Goal: Task Accomplishment & Management: Complete application form

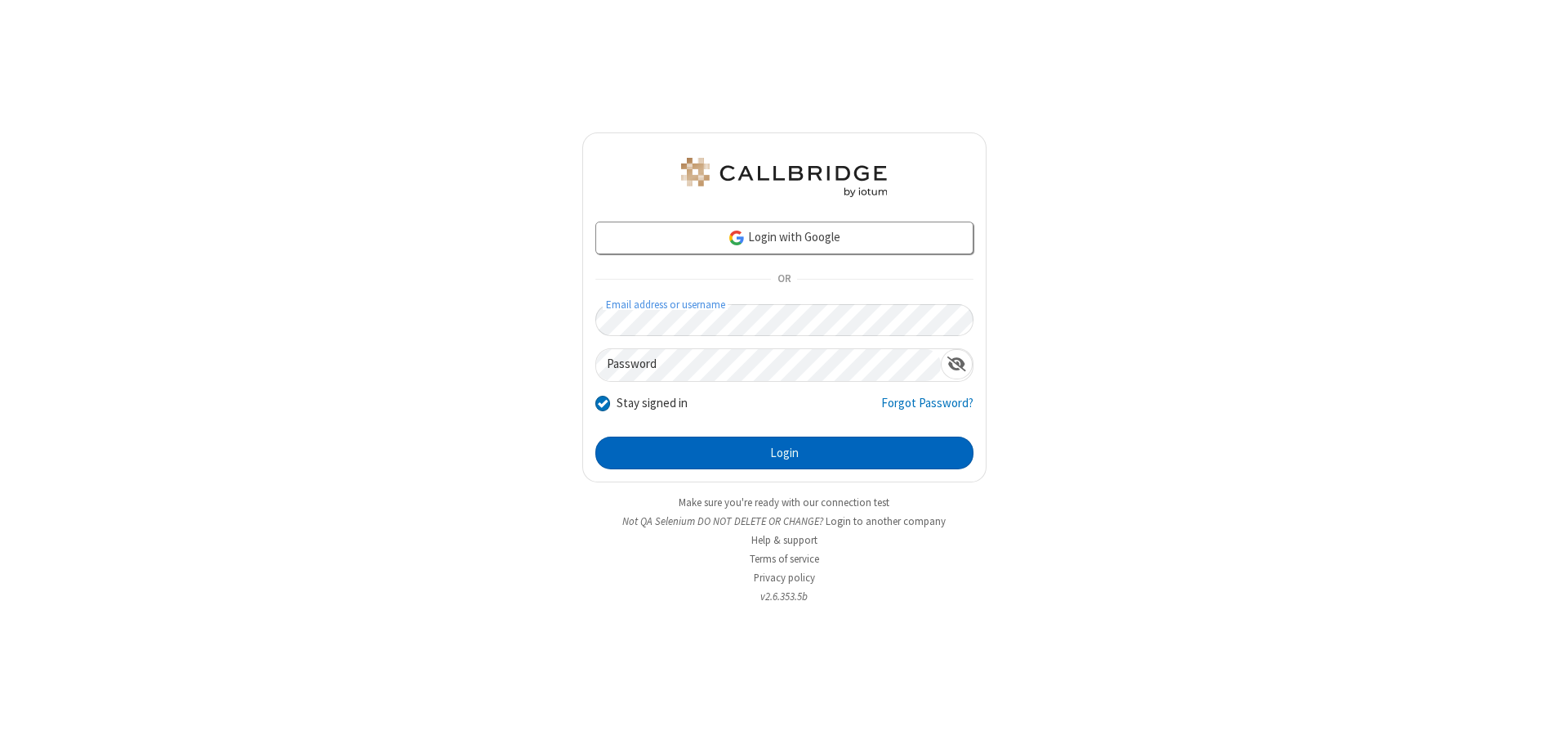
click at [784, 453] on button "Login" at bounding box center [784, 452] width 379 height 32
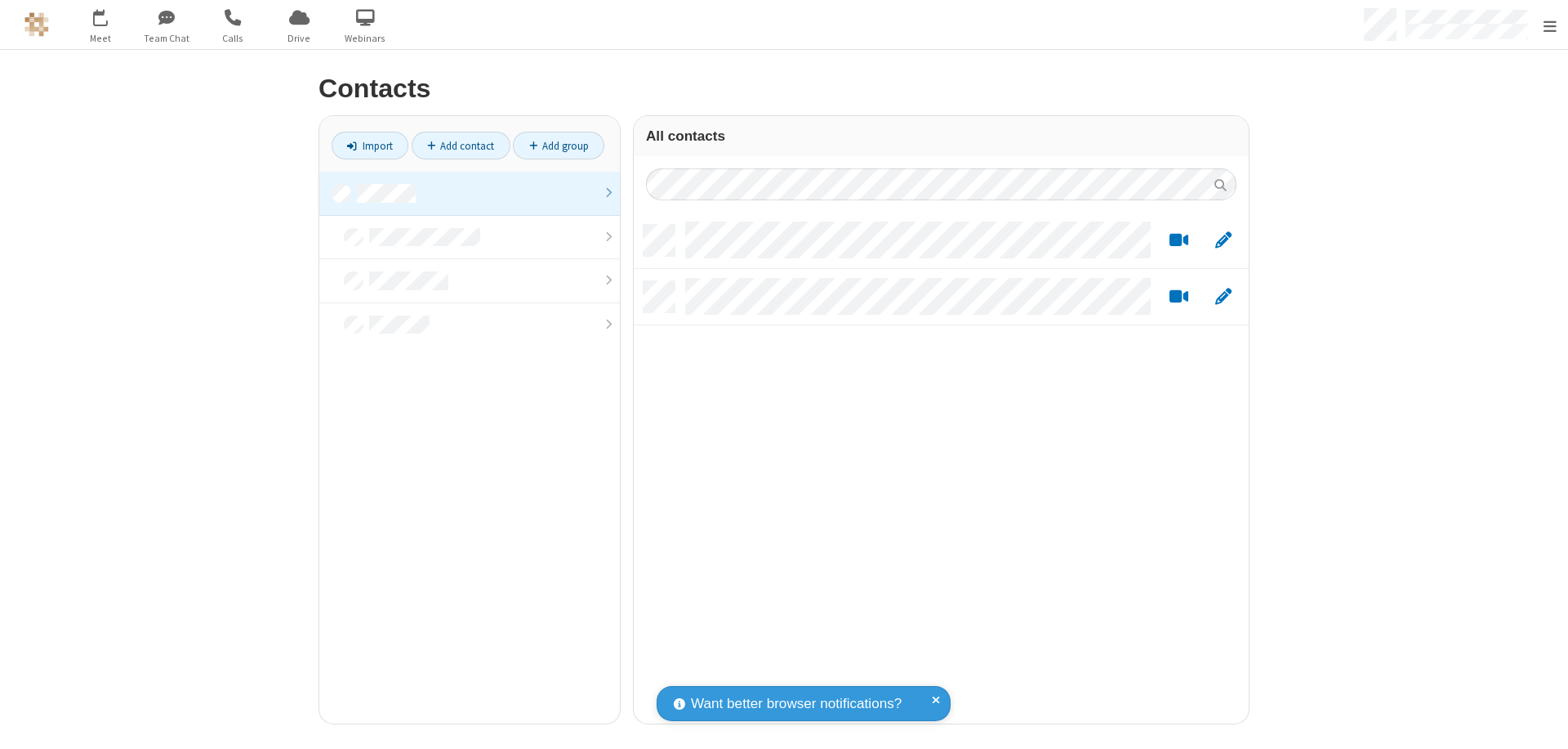
scroll to position [498, 603]
click at [463, 193] on link at bounding box center [470, 194] width 301 height 44
click at [455, 145] on link "Add contact" at bounding box center [461, 145] width 99 height 28
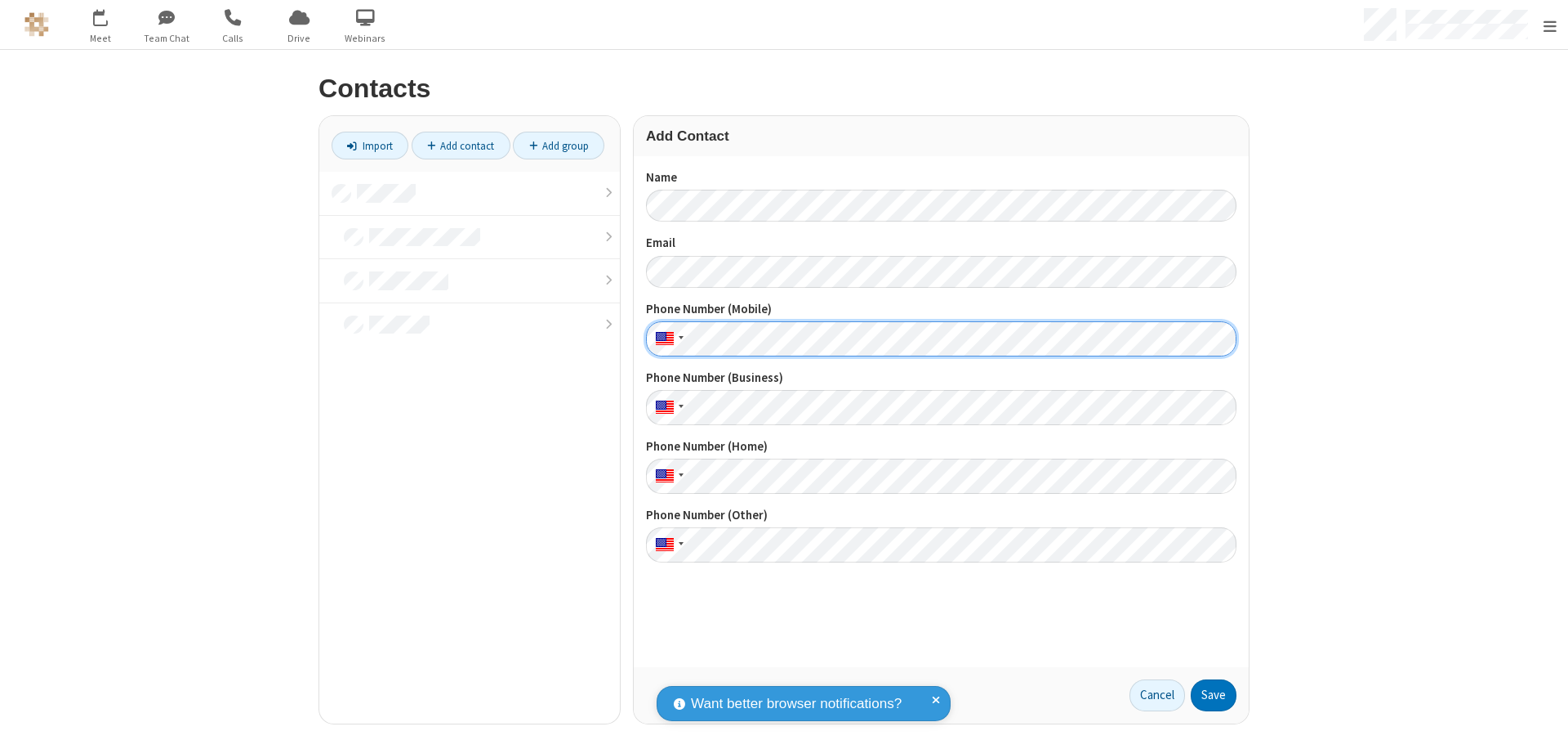
click at [1207, 695] on button "Save" at bounding box center [1214, 695] width 46 height 32
